Goal: Task Accomplishment & Management: Manage account settings

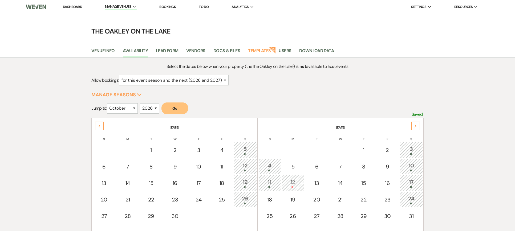
select select "2"
select select "10"
select select "2026"
click at [71, 5] on link "Dashboard" at bounding box center [72, 7] width 19 height 5
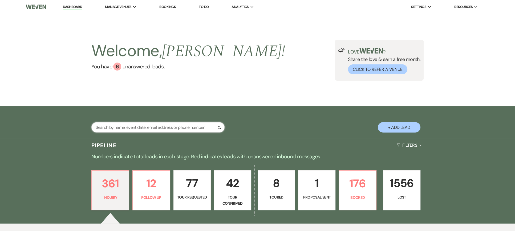
click at [173, 130] on input "text" at bounding box center [157, 127] width 133 height 10
click at [173, 129] on input "text" at bounding box center [157, 127] width 133 height 10
click at [174, 128] on input "text" at bounding box center [157, 127] width 133 height 10
click at [105, 131] on input "text" at bounding box center [157, 127] width 133 height 10
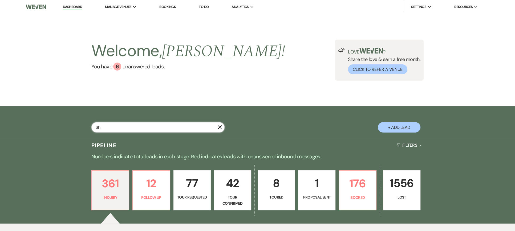
type input "She"
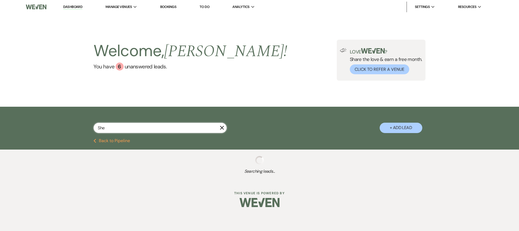
select select "8"
select select "7"
select select "2"
select select "8"
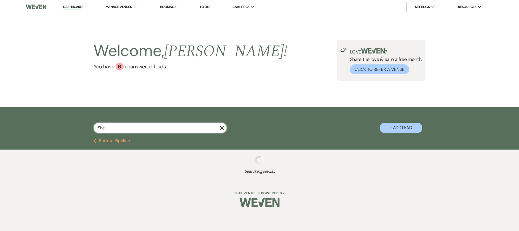
select select "5"
select select "8"
select select "5"
select select "8"
select select "10"
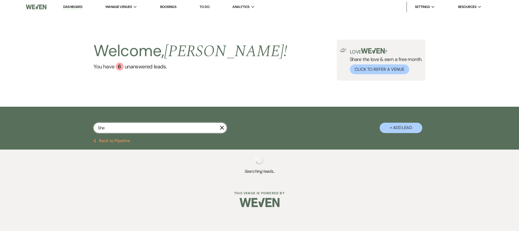
select select "8"
select select "5"
select select "8"
select select "5"
select select "8"
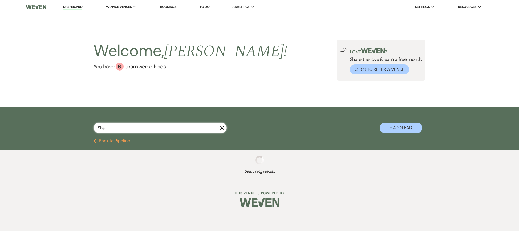
select select "5"
select select "8"
select select "7"
select select "8"
select select "5"
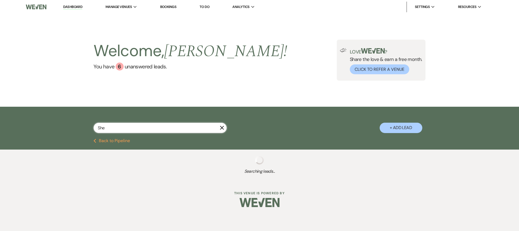
select select "8"
select select "6"
select select "8"
select select "5"
select select "8"
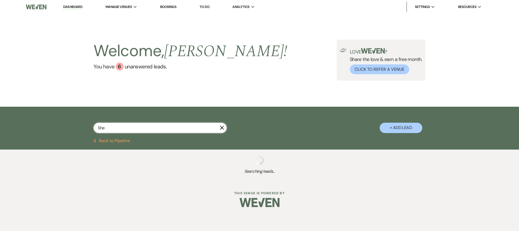
select select "5"
select select "8"
select select "5"
select select "8"
select select "3"
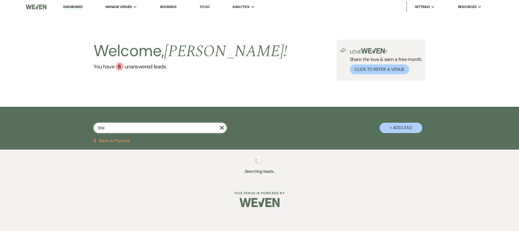
select select "8"
select select "11"
select select "8"
select select "6"
select select "8"
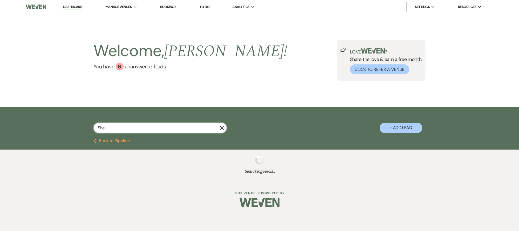
select select "10"
select select "8"
select select "11"
select select "8"
select select "3"
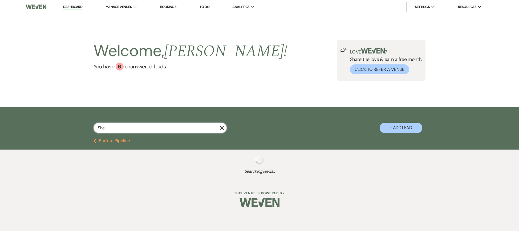
select select "8"
select select "3"
select select "8"
select select "3"
select select "8"
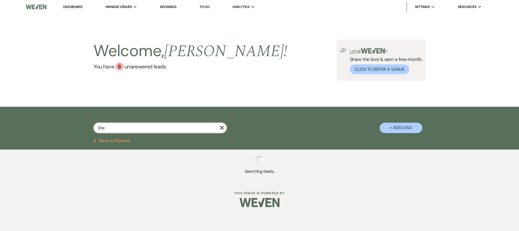
select select "2"
select select "8"
select select "6"
select select "8"
select select "10"
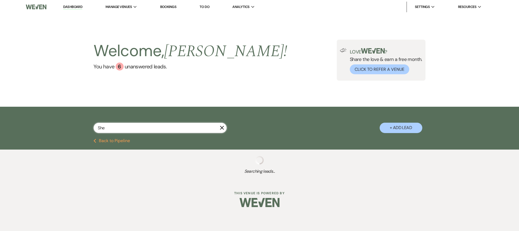
select select "8"
select select "6"
select select "8"
select select "7"
select select "8"
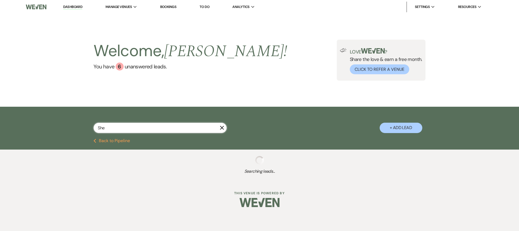
select select "10"
select select "8"
select select "3"
select select "8"
select select "3"
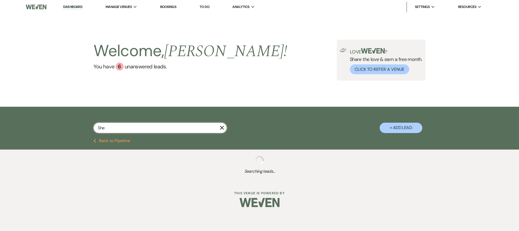
select select "8"
select select "5"
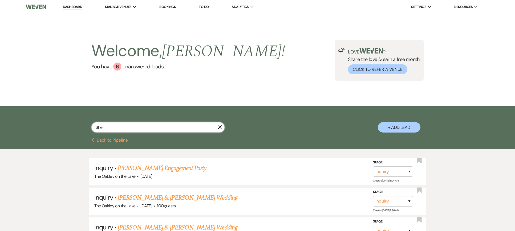
type input "Shen"
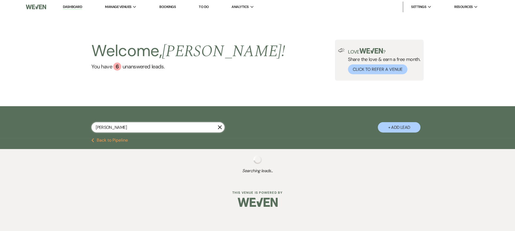
select select "8"
select select "5"
select select "8"
select select "3"
select select "8"
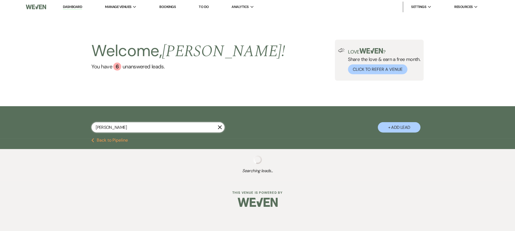
select select "2"
select select "8"
select select "6"
select select "8"
select select "6"
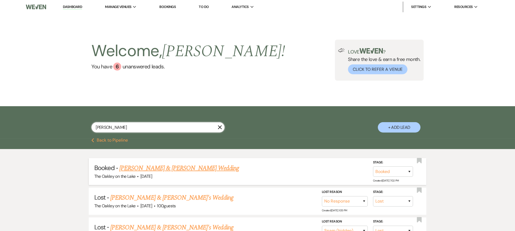
type input "Shen"
click at [196, 167] on link "Craig Lee & Shenique Coates's Wedding" at bounding box center [178, 169] width 119 height 10
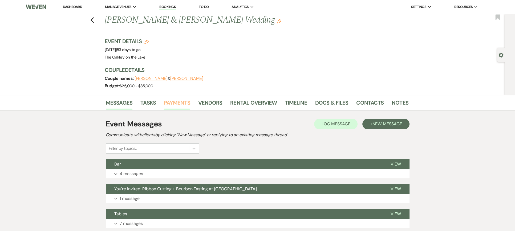
click at [182, 101] on link "Payments" at bounding box center [177, 105] width 26 height 12
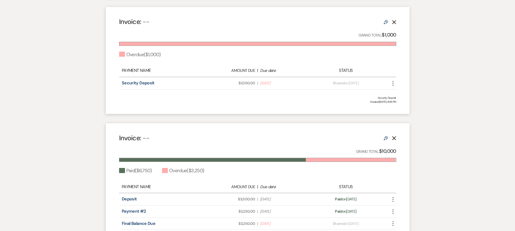
scroll to position [320, 0]
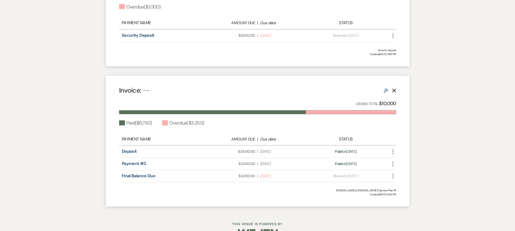
click at [392, 175] on icon "More" at bounding box center [393, 176] width 6 height 6
click at [413, 204] on button "Check Mark Mark as Paid" at bounding box center [417, 204] width 54 height 9
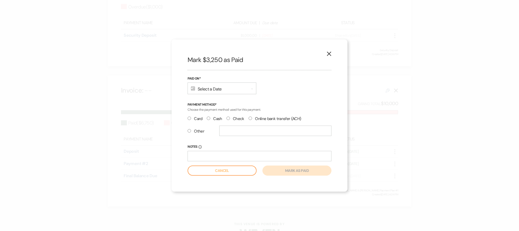
click at [227, 91] on div "Calendar Select a Date Expand" at bounding box center [222, 89] width 69 height 12
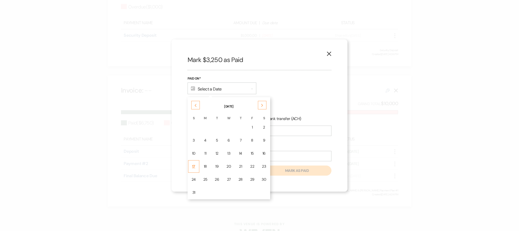
click at [192, 165] on div "17" at bounding box center [194, 167] width 4 height 6
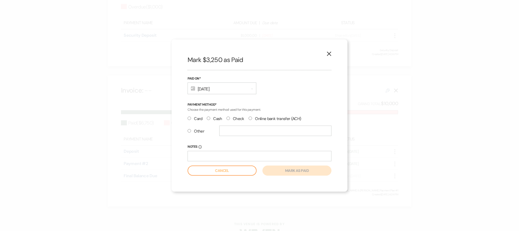
click at [189, 131] on input "Other" at bounding box center [189, 130] width 3 height 3
radio input "true"
click at [227, 131] on input "text" at bounding box center [275, 131] width 112 height 10
type input "Zelle"
click at [290, 170] on button "Mark as paid" at bounding box center [296, 171] width 69 height 10
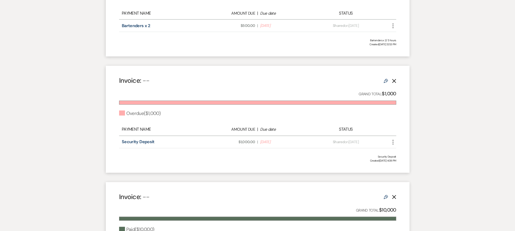
scroll to position [0, 0]
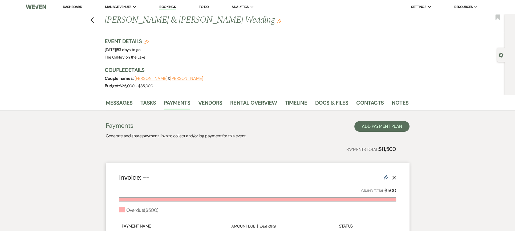
click at [72, 7] on link "Dashboard" at bounding box center [72, 7] width 19 height 5
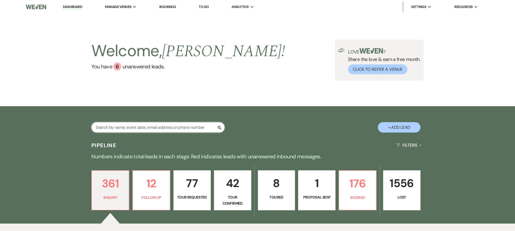
click at [109, 130] on input "text" at bounding box center [157, 127] width 133 height 10
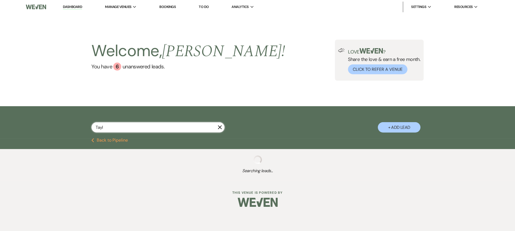
type input "Taylo"
select select "9"
select select "8"
select select "5"
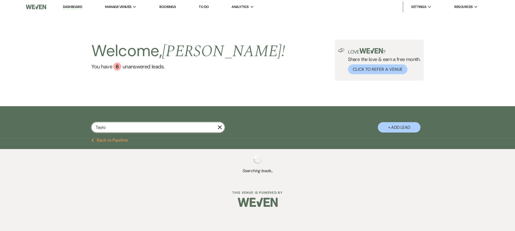
select select "2"
select select "8"
select select "5"
select select "8"
select select "5"
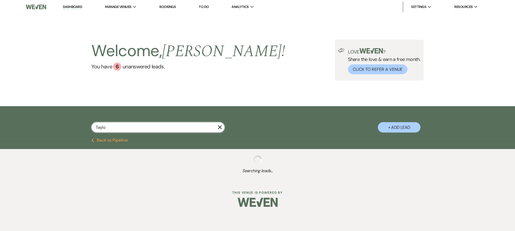
select select "8"
select select "5"
select select "8"
select select "5"
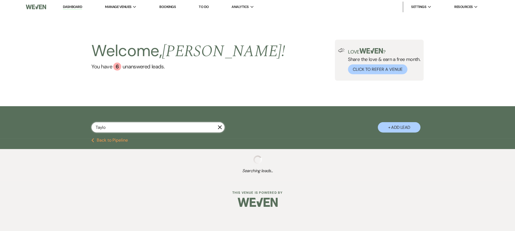
select select "8"
select select "5"
select select "8"
select select "5"
select select "8"
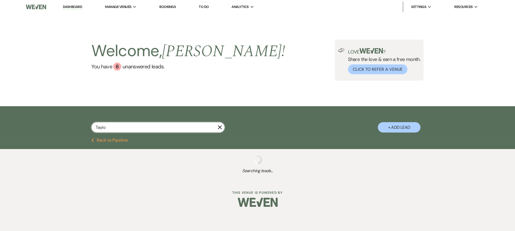
select select "5"
select select "2"
select select "8"
select select "5"
select select "8"
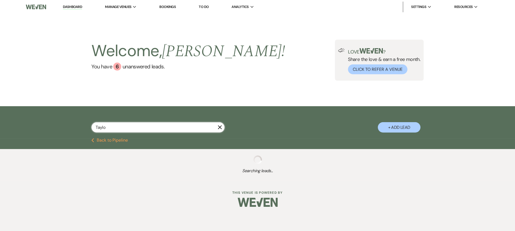
select select "10"
select select "8"
select select "5"
select select "8"
select select "5"
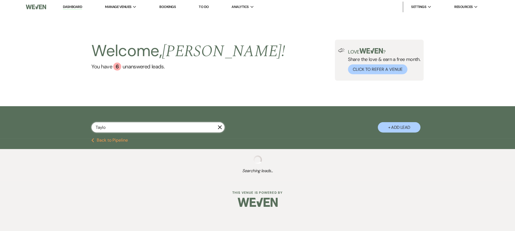
select select "8"
select select "5"
select select "8"
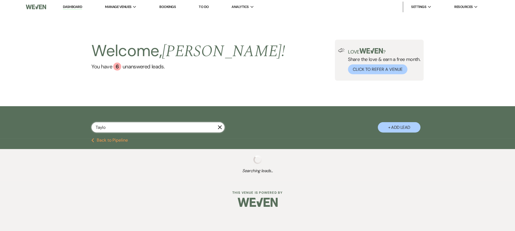
select select "5"
select select "8"
select select "5"
select select "8"
select select "5"
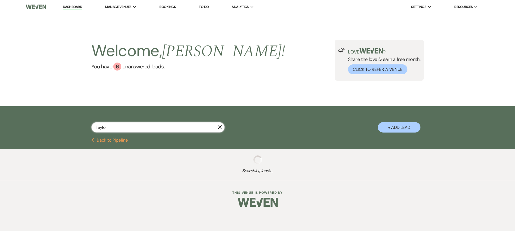
select select "8"
select select "4"
select select "8"
select select "5"
select select "8"
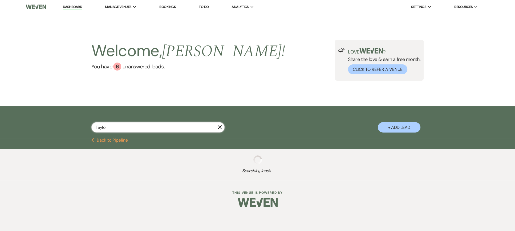
select select "8"
select select "6"
select select "8"
select select "5"
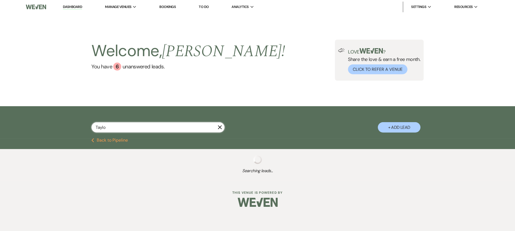
select select "8"
select select "4"
select select "8"
select select "5"
select select "8"
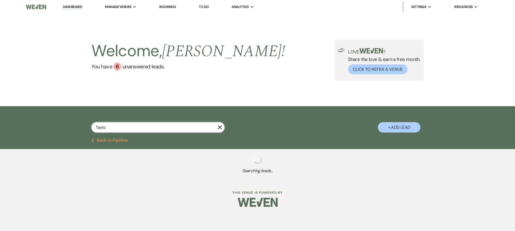
select select "6"
select select "8"
select select "6"
select select "8"
select select "11"
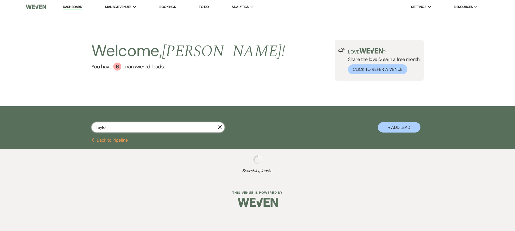
select select "8"
select select "5"
select select "8"
select select "6"
select select "8"
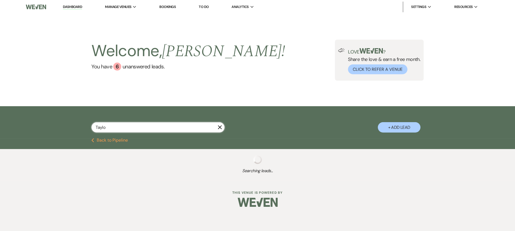
select select "9"
select select "8"
select select "6"
select select "8"
select select "6"
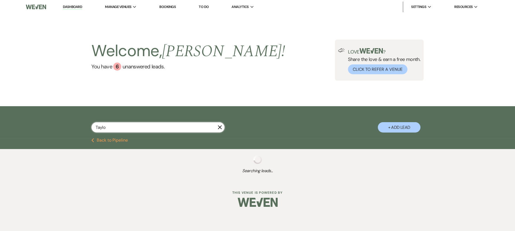
select select "8"
select select "5"
select select "8"
select select "6"
select select "8"
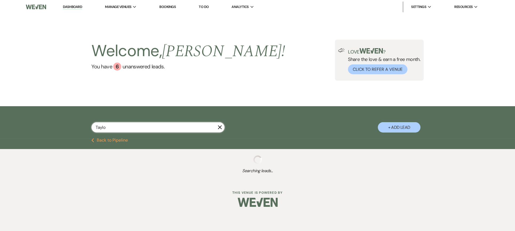
select select "3"
select select "8"
select select "5"
select select "8"
select select "5"
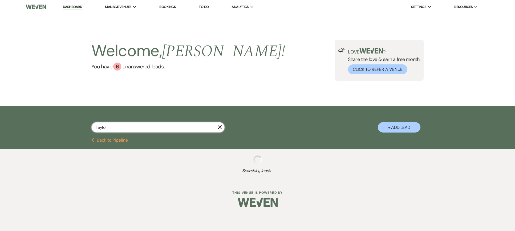
select select "8"
select select "5"
select select "8"
select select "2"
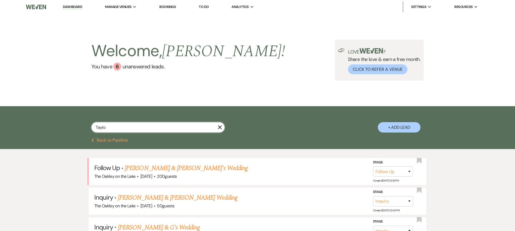
type input "Taylor"
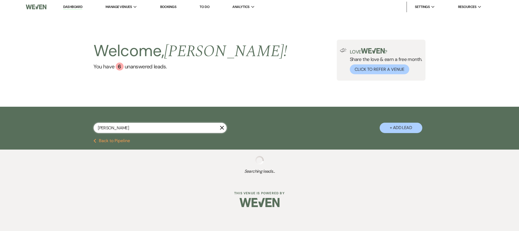
select select "9"
select select "8"
select select "5"
select select "2"
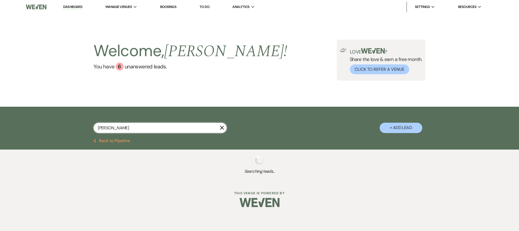
select select "8"
select select "5"
select select "8"
select select "5"
select select "8"
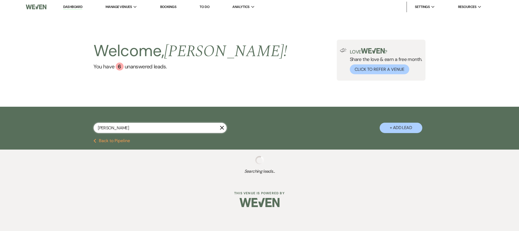
select select "5"
select select "8"
select select "5"
select select "8"
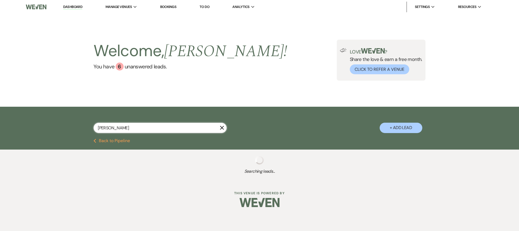
select select "5"
select select "8"
select select "5"
select select "8"
select select "5"
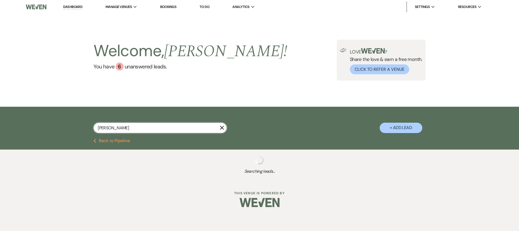
select select "2"
select select "8"
select select "5"
select select "8"
select select "5"
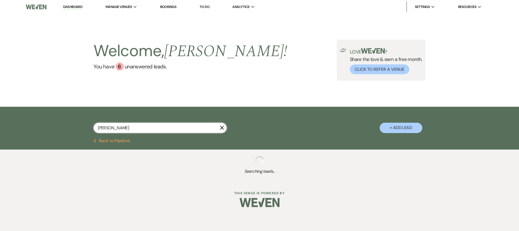
select select "8"
select select "5"
select select "8"
select select "5"
select select "8"
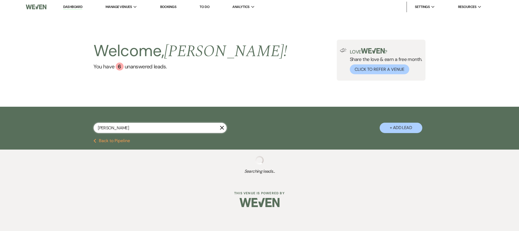
select select "8"
select select "5"
select select "8"
select select "5"
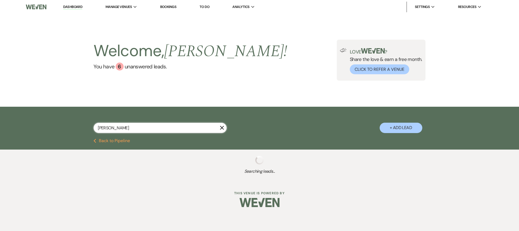
select select "8"
select select "5"
select select "8"
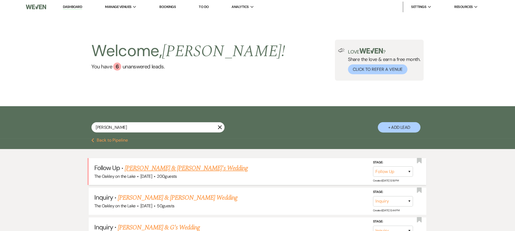
click at [169, 169] on link "Taylor & Kyle's Wedding" at bounding box center [186, 169] width 123 height 10
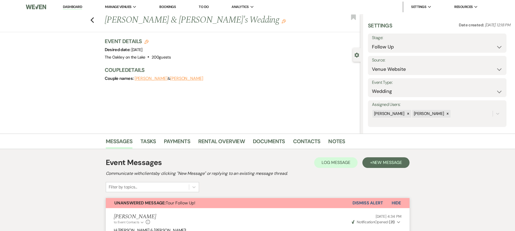
click at [149, 42] on icon "Edit" at bounding box center [146, 42] width 4 height 4
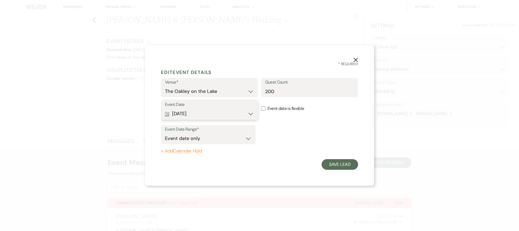
click at [249, 114] on button "Calendar Dec 05, 2026 Expand" at bounding box center [209, 114] width 89 height 11
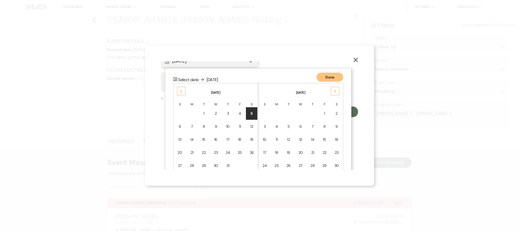
scroll to position [67, 0]
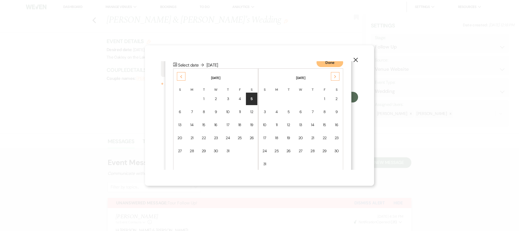
click at [181, 75] on use at bounding box center [181, 76] width 2 height 3
click at [250, 124] on div "21" at bounding box center [251, 125] width 5 height 6
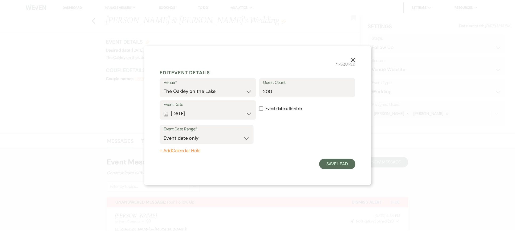
scroll to position [0, 0]
click at [336, 165] on button "Save Lead" at bounding box center [340, 164] width 36 height 11
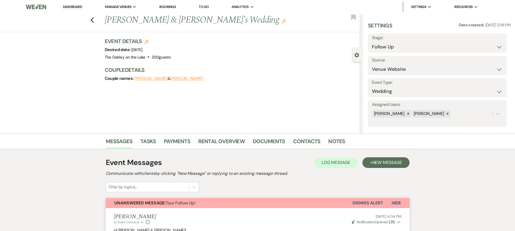
click at [145, 78] on button "Taylor" at bounding box center [151, 78] width 33 height 4
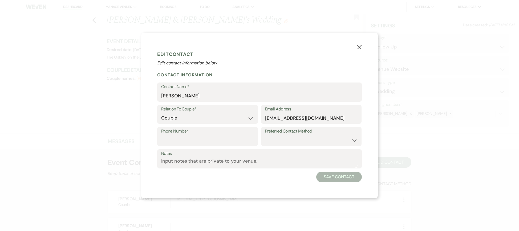
click at [359, 46] on icon "X" at bounding box center [359, 47] width 5 height 5
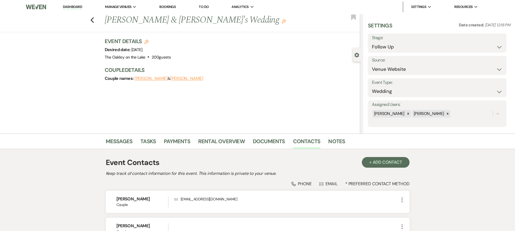
click at [170, 79] on button "Kyle" at bounding box center [186, 78] width 33 height 4
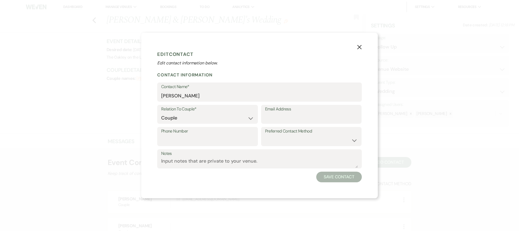
click at [360, 47] on use "button" at bounding box center [359, 47] width 4 height 4
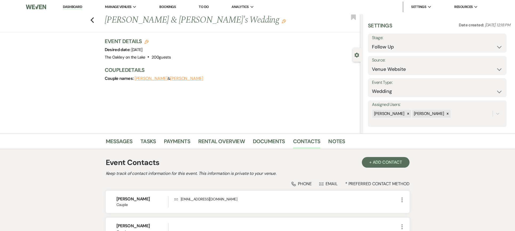
click at [139, 79] on button "Taylor" at bounding box center [151, 78] width 33 height 4
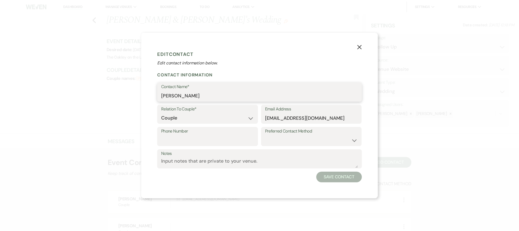
click at [188, 96] on input "Taylor" at bounding box center [259, 96] width 197 height 10
click at [339, 179] on button "Save Contact" at bounding box center [339, 177] width 46 height 11
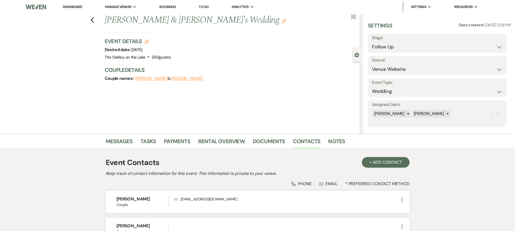
click at [172, 78] on button "Kyle" at bounding box center [186, 78] width 33 height 4
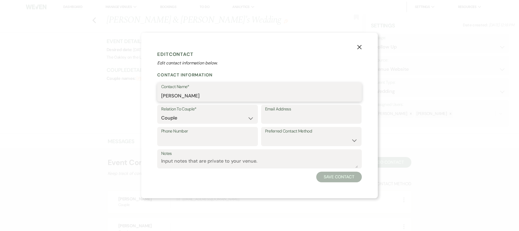
click at [201, 95] on input "Kyle" at bounding box center [259, 96] width 197 height 10
click at [185, 97] on input "Kyle" at bounding box center [259, 96] width 197 height 10
click at [330, 176] on button "Save Contact" at bounding box center [339, 177] width 46 height 11
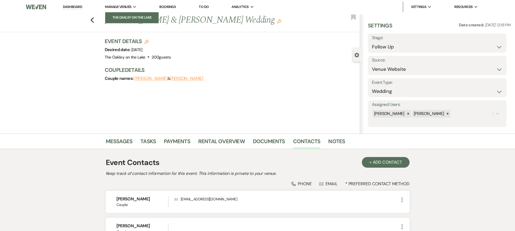
click at [118, 14] on link "The Oakley on the Lake" at bounding box center [131, 17] width 53 height 11
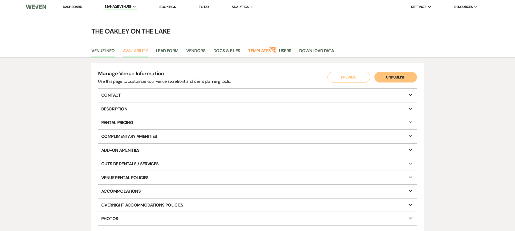
click at [138, 50] on link "Availability" at bounding box center [135, 52] width 25 height 10
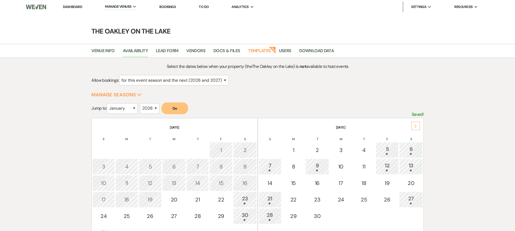
click at [414, 123] on div "Next" at bounding box center [415, 126] width 9 height 9
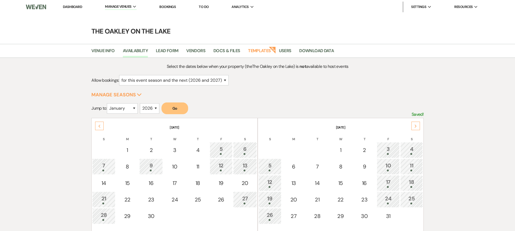
click at [384, 168] on div "10" at bounding box center [388, 167] width 17 height 10
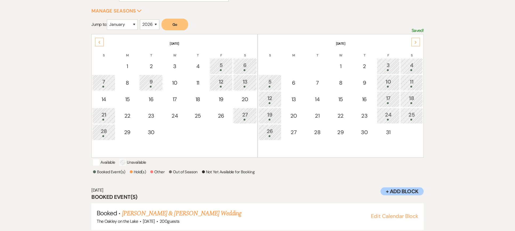
scroll to position [72, 0]
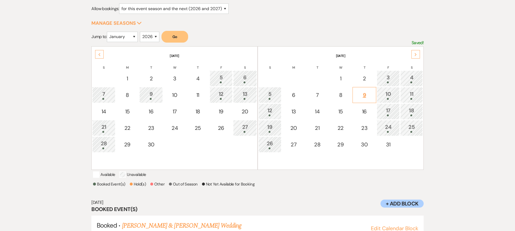
click at [365, 95] on div "9" at bounding box center [364, 95] width 18 height 8
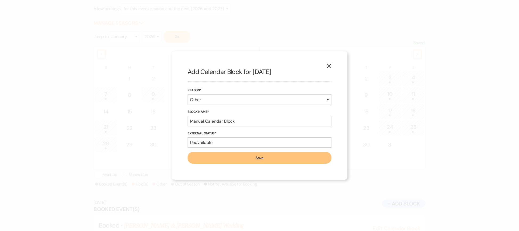
click at [328, 64] on icon "X" at bounding box center [329, 65] width 5 height 5
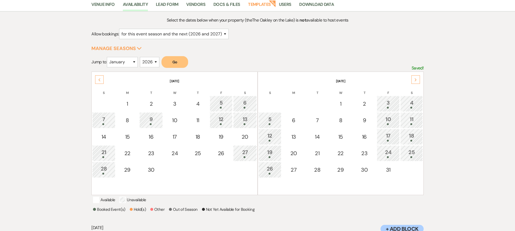
scroll to position [0, 0]
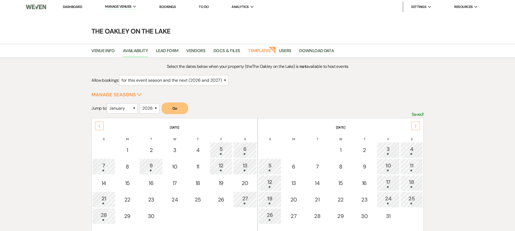
click at [69, 6] on link "Dashboard" at bounding box center [72, 7] width 19 height 5
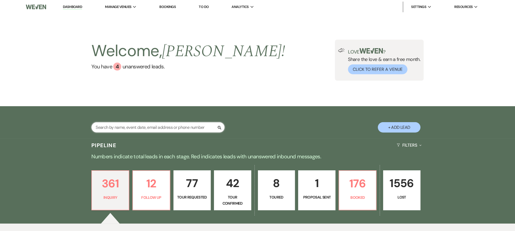
click at [152, 128] on input "text" at bounding box center [157, 127] width 133 height 10
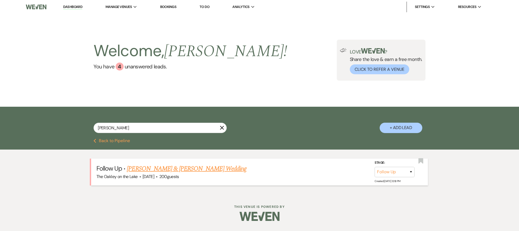
click at [196, 169] on link "Taylor Stocker & Kyle Harris's Wedding" at bounding box center [186, 169] width 119 height 10
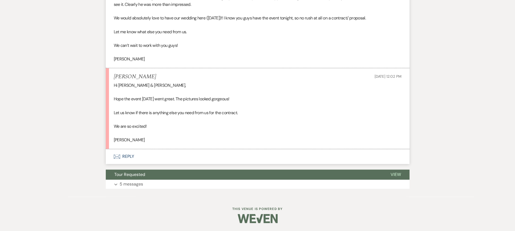
scroll to position [829, 0]
click at [134, 184] on p "5 messages" at bounding box center [131, 184] width 23 height 7
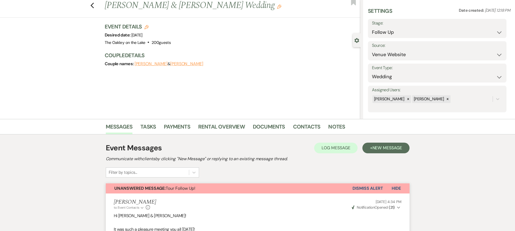
scroll to position [8, 0]
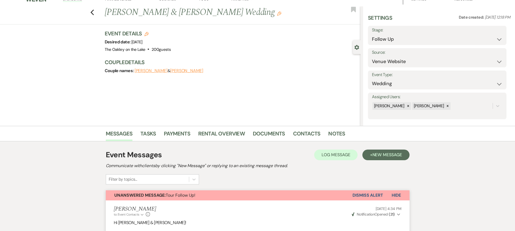
click at [156, 71] on button "Taylor Stocker" at bounding box center [151, 71] width 33 height 4
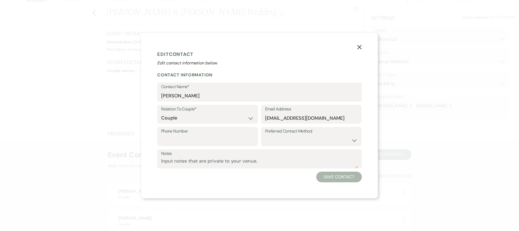
click at [360, 46] on icon "X" at bounding box center [359, 47] width 5 height 5
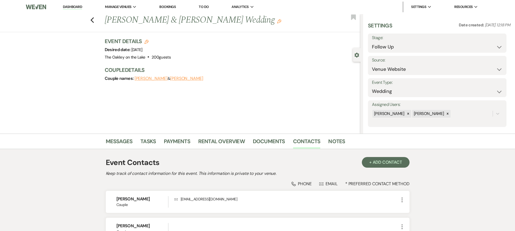
click at [170, 5] on link "Bookings" at bounding box center [167, 7] width 17 height 5
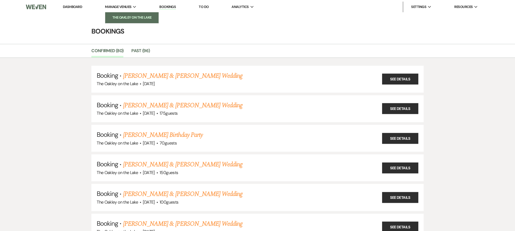
click at [125, 19] on li "The Oakley on the Lake" at bounding box center [132, 17] width 48 height 5
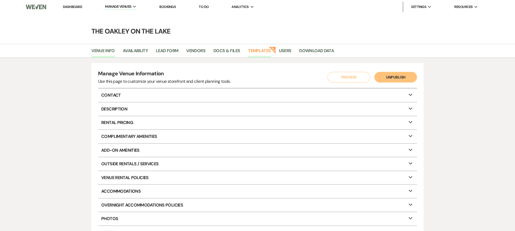
click at [256, 49] on link "Templates" at bounding box center [259, 52] width 23 height 10
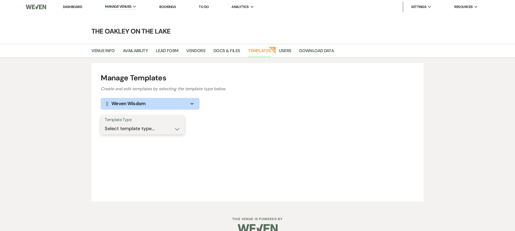
click at [171, 126] on select "Select template type... Task List Message Templates Payment Plan Inventory Item…" at bounding box center [143, 129] width 76 height 10
click at [105, 124] on select "Select template type... Task List Message Templates Payment Plan Inventory Item…" at bounding box center [143, 129] width 76 height 10
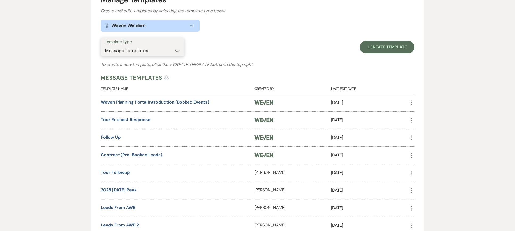
scroll to position [80, 0]
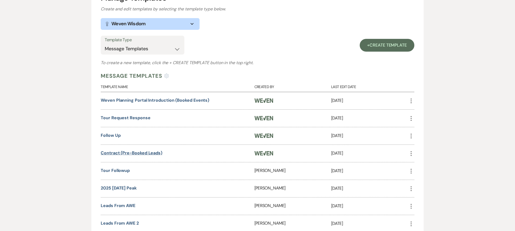
click at [138, 153] on link "Contract (Pre-Booked Leads)" at bounding box center [132, 153] width 62 height 6
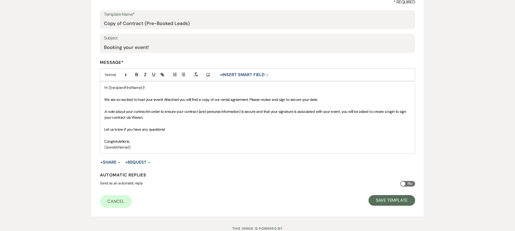
scroll to position [102, 0]
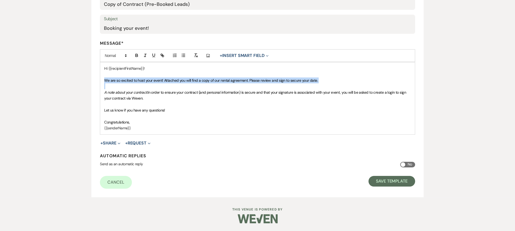
drag, startPoint x: 104, startPoint y: 80, endPoint x: 156, endPoint y: 88, distance: 52.2
click at [156, 88] on div "Hi {{recipientFirstName}}! We are so excited to host your event! Attached you w…" at bounding box center [257, 98] width 315 height 72
copy span "We are so excited to host your event! Attached you will find a copy of our rent…"
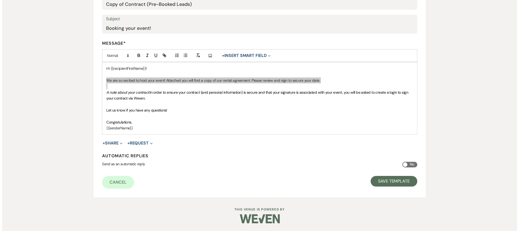
scroll to position [0, 0]
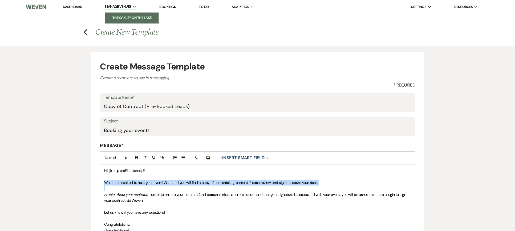
click at [125, 19] on li "The Oakley on the Lake" at bounding box center [132, 17] width 48 height 5
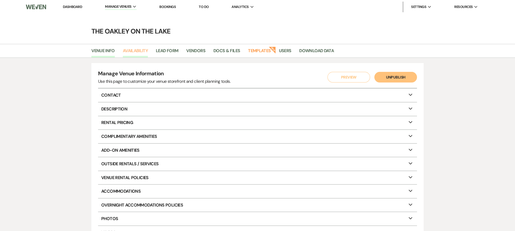
click at [136, 48] on link "Availability" at bounding box center [135, 52] width 25 height 10
select select "2"
select select "2026"
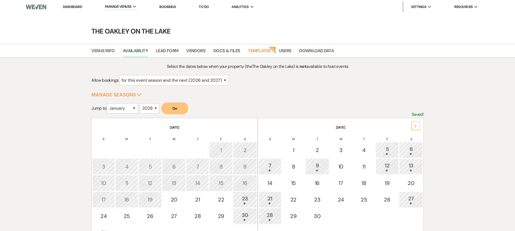
click at [417, 125] on div "Next" at bounding box center [415, 126] width 9 height 9
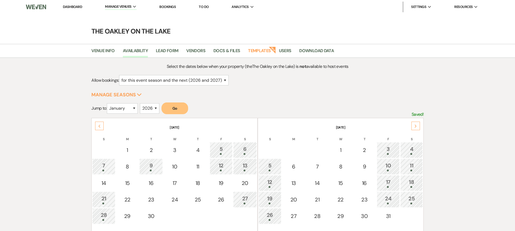
click at [417, 125] on div "Next" at bounding box center [415, 126] width 9 height 9
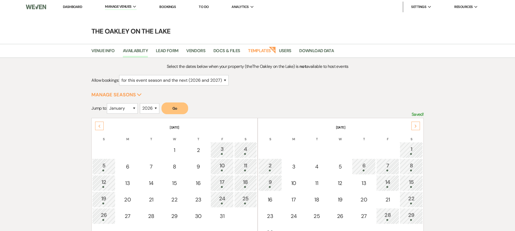
click at [417, 125] on div "Next" at bounding box center [415, 126] width 9 height 9
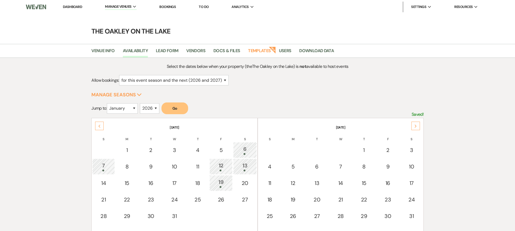
click at [417, 124] on div "Next" at bounding box center [415, 126] width 9 height 9
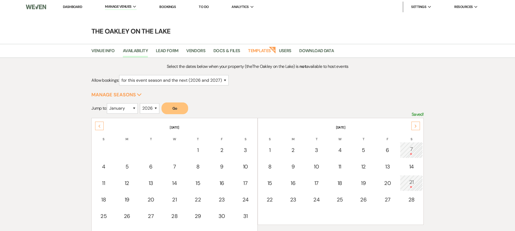
click at [417, 124] on div "Next" at bounding box center [415, 126] width 9 height 9
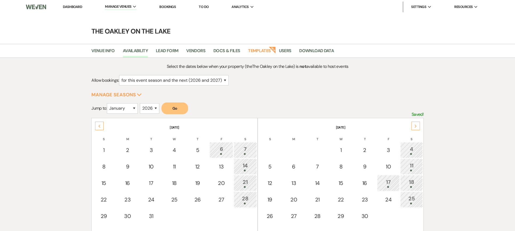
click at [417, 124] on div "Next" at bounding box center [415, 126] width 9 height 9
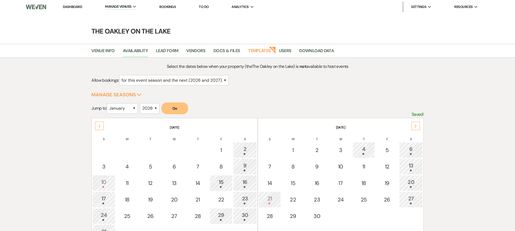
click at [417, 124] on div "Next" at bounding box center [415, 126] width 9 height 9
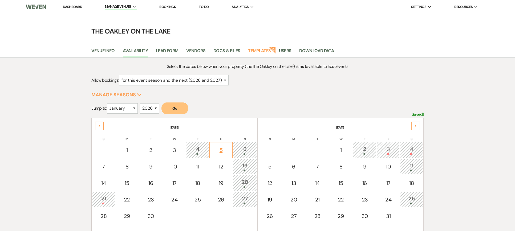
click at [219, 152] on div "5" at bounding box center [220, 150] width 17 height 8
select select "other"
select select "false"
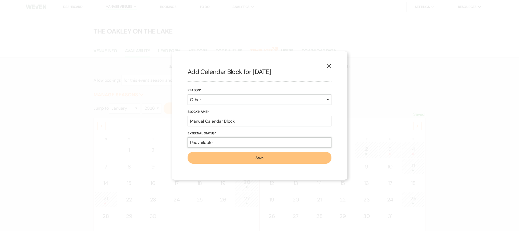
click at [210, 143] on select "Available Unavailable" at bounding box center [260, 142] width 144 height 10
click at [188, 137] on select "Available Unavailable" at bounding box center [260, 142] width 144 height 10
click at [256, 156] on button "Save" at bounding box center [260, 158] width 144 height 12
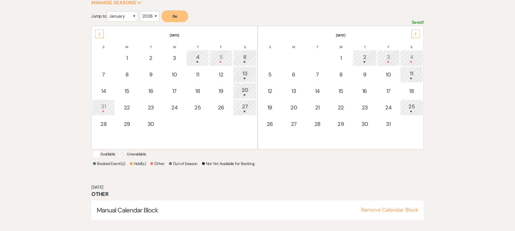
scroll to position [98, 0]
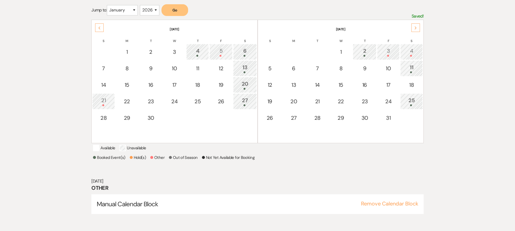
click at [100, 27] on icon "Previous" at bounding box center [99, 27] width 3 height 3
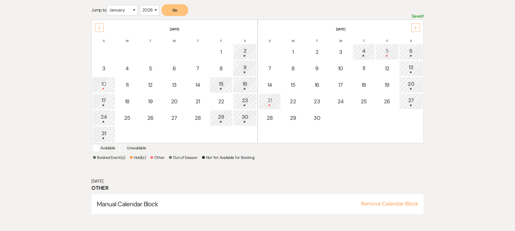
click at [100, 27] on icon "Previous" at bounding box center [99, 27] width 3 height 3
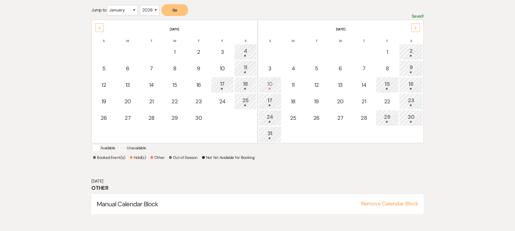
click at [100, 27] on icon "Previous" at bounding box center [99, 27] width 3 height 3
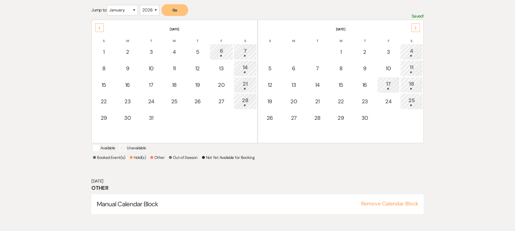
click at [100, 27] on icon "Previous" at bounding box center [99, 27] width 3 height 3
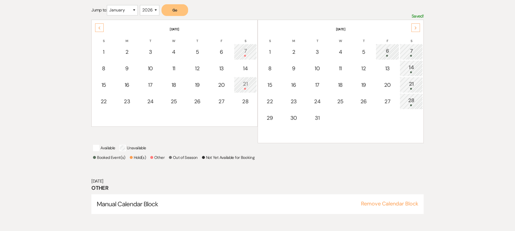
click at [100, 27] on icon "Previous" at bounding box center [99, 27] width 3 height 3
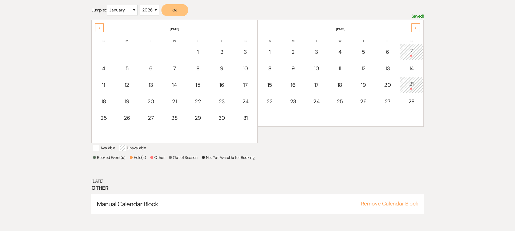
click at [413, 25] on div "Next" at bounding box center [415, 27] width 9 height 9
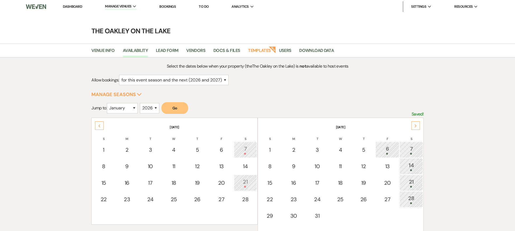
scroll to position [0, 0]
click at [173, 7] on link "Bookings" at bounding box center [167, 7] width 17 height 5
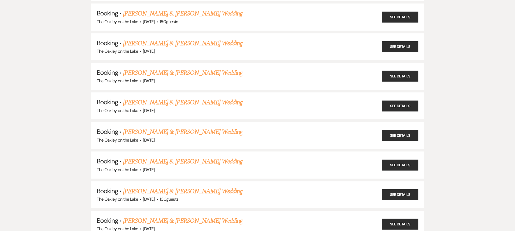
scroll to position [506, 0]
click at [196, 128] on link "Brianna Watson & Michael Hubbard's Wedding" at bounding box center [182, 133] width 119 height 10
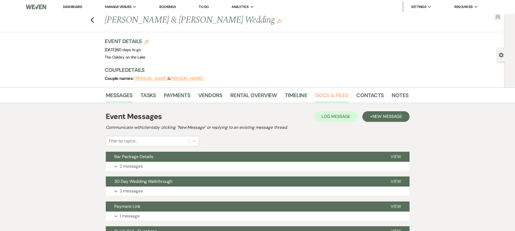
click at [330, 93] on link "Docs & Files" at bounding box center [331, 97] width 33 height 12
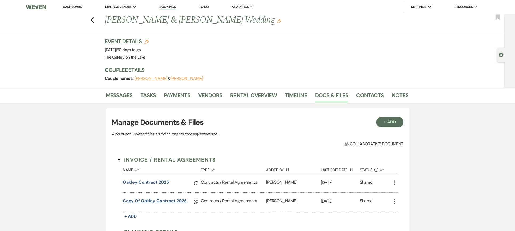
click at [144, 200] on link "Copy of Oakley Contract 2025" at bounding box center [155, 202] width 64 height 8
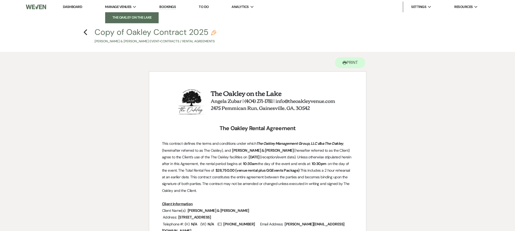
click at [119, 16] on li "The Oakley on the Lake" at bounding box center [132, 17] width 48 height 5
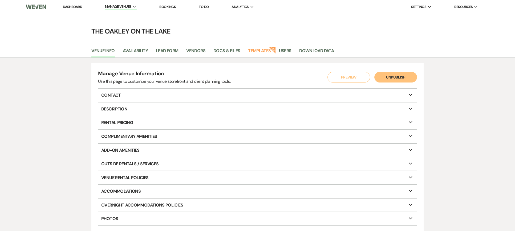
click at [70, 6] on link "Dashboard" at bounding box center [72, 7] width 19 height 5
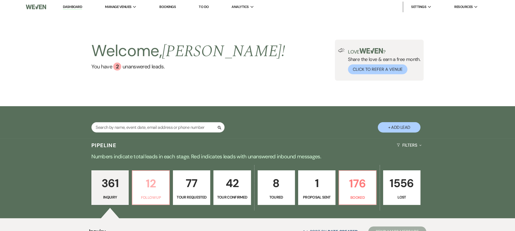
click at [155, 179] on p "12" at bounding box center [151, 184] width 30 height 18
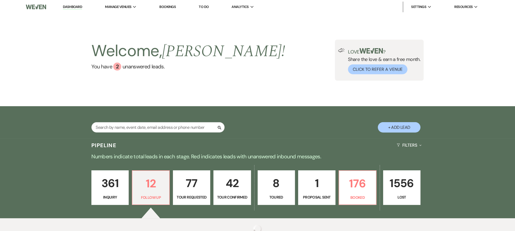
select select "9"
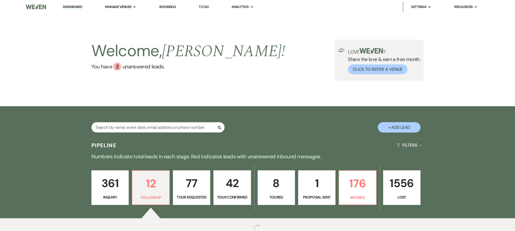
select select "9"
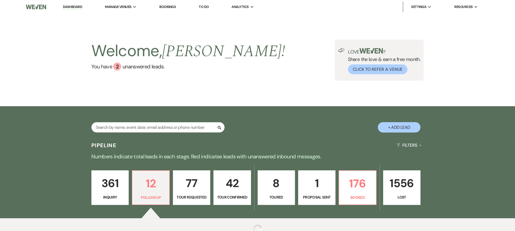
select select "9"
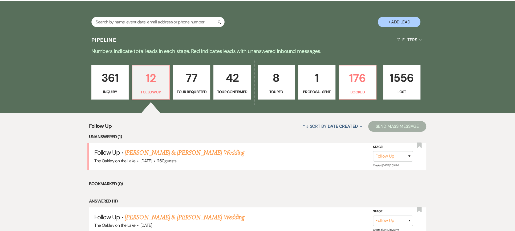
scroll to position [107, 0]
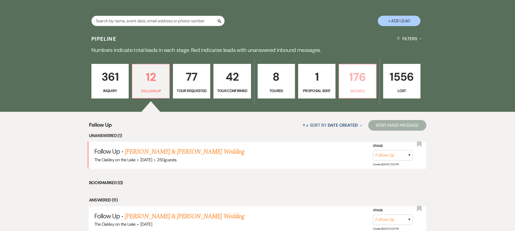
click at [362, 92] on p "Booked" at bounding box center [357, 91] width 30 height 6
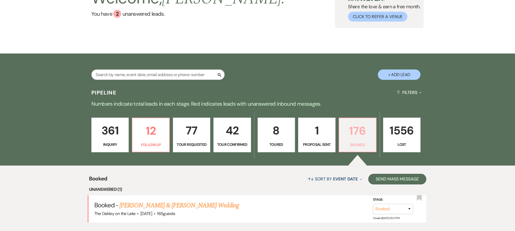
scroll to position [107, 0]
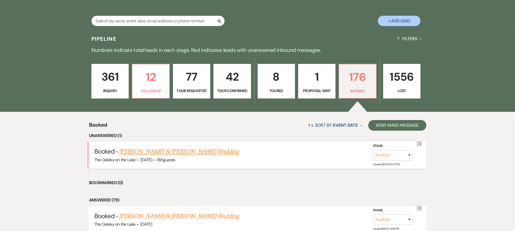
click at [154, 152] on link "Jody Scott & Regan Morris's Wedding" at bounding box center [178, 152] width 119 height 10
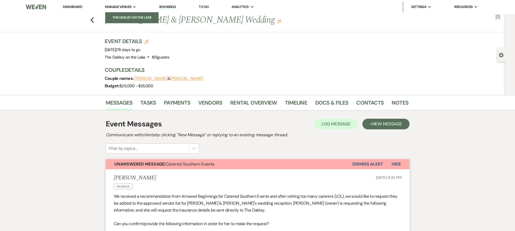
click at [121, 15] on li "The Oakley on the Lake" at bounding box center [132, 17] width 48 height 5
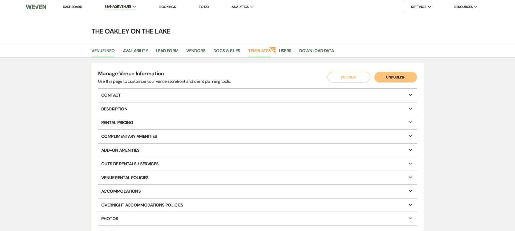
click at [261, 49] on link "Templates" at bounding box center [259, 52] width 23 height 10
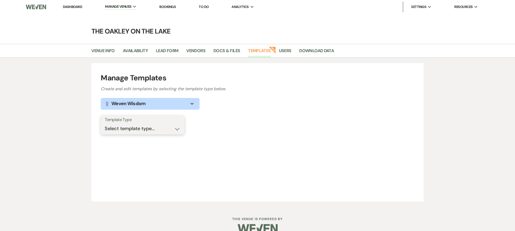
click at [121, 129] on select "Select template type... Task List Message Templates Payment Plan Inventory Item…" at bounding box center [143, 129] width 76 height 10
select select "Message Templates"
click at [105, 124] on select "Select template type... Task List Message Templates Payment Plan Inventory Item…" at bounding box center [143, 129] width 76 height 10
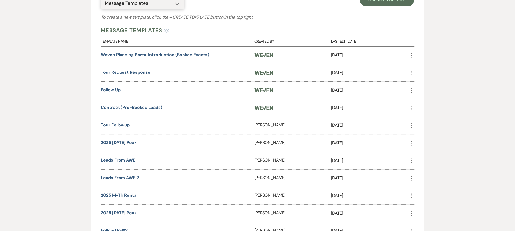
scroll to position [133, 0]
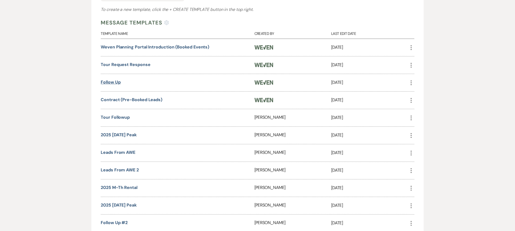
click at [105, 81] on link "Follow Up" at bounding box center [111, 82] width 20 height 6
click at [120, 115] on link "Tour Followup" at bounding box center [115, 118] width 29 height 6
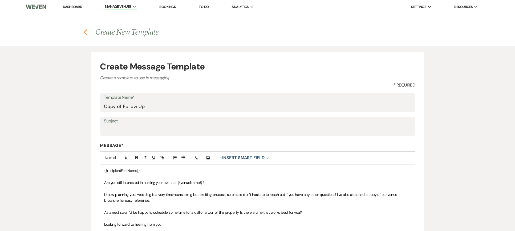
click at [86, 30] on use "button" at bounding box center [85, 32] width 3 height 6
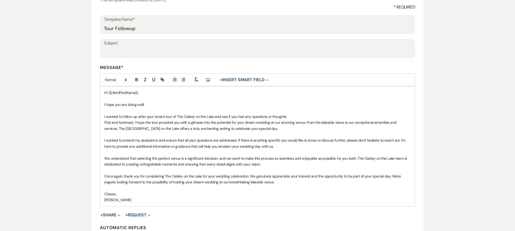
scroll to position [80, 0]
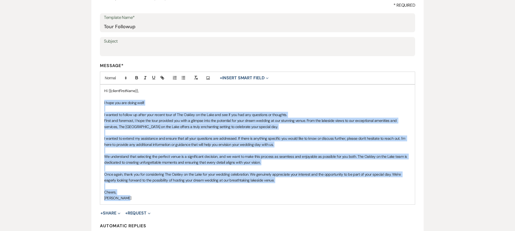
drag, startPoint x: 102, startPoint y: 102, endPoint x: 313, endPoint y: 199, distance: 231.7
click at [313, 199] on div "Hi {{clientFirstName}}, I hope you are doing well! I wanted to follow up after …" at bounding box center [257, 145] width 315 height 120
click at [173, 116] on p "I wanted to follow up after your recent tour of The Oakley on the Lake and see …" at bounding box center [257, 115] width 307 height 6
drag, startPoint x: 103, startPoint y: 101, endPoint x: 191, endPoint y: 200, distance: 132.4
click at [191, 200] on div "Hi {{clientFirstName}}, I hope you are doing well! I wanted to follow up after …" at bounding box center [257, 145] width 315 height 120
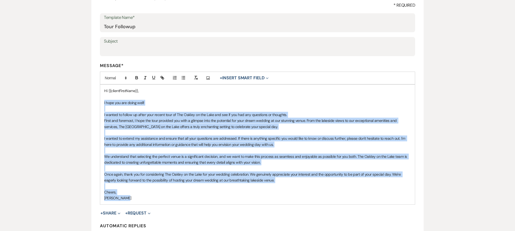
copy div "I hope you are doing well! I wanted to follow up after your recent tour of The …"
